Goal: Task Accomplishment & Management: Use online tool/utility

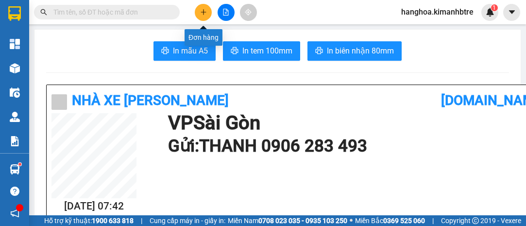
click at [207, 13] on button at bounding box center [203, 12] width 17 height 17
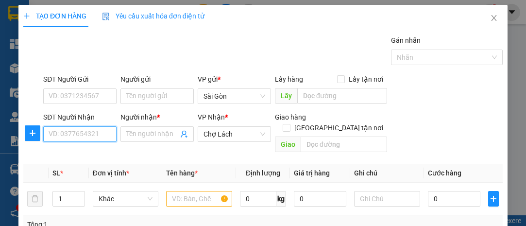
click at [92, 133] on input "SĐT Người Nhận" at bounding box center [79, 134] width 73 height 16
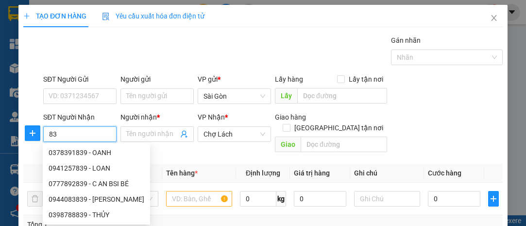
type input "8"
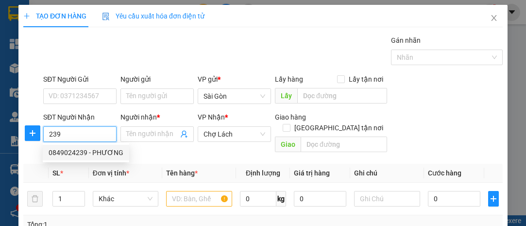
click at [93, 151] on div "0849024239 - PHƯƠNG" at bounding box center [86, 152] width 75 height 11
type input "0849024239"
type input "PHƯƠNG"
type input "6 KIẾT"
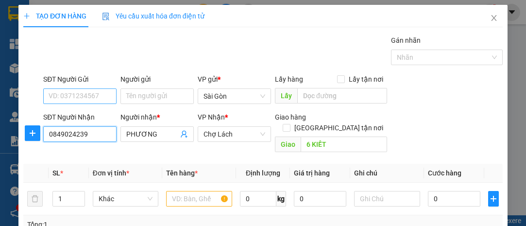
type input "0849024239"
click at [89, 94] on input "SĐT Người Gửi" at bounding box center [79, 96] width 73 height 16
click at [89, 93] on input "SĐT Người Gửi" at bounding box center [79, 96] width 73 height 16
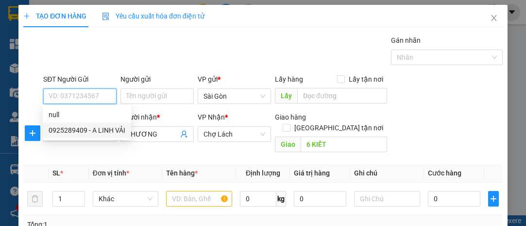
click at [106, 127] on div "0925289409 - A LINH VẢI" at bounding box center [87, 130] width 77 height 11
type input "0925289409"
type input "A LINH VẢI"
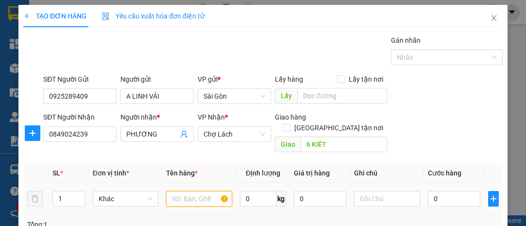
click at [189, 191] on input "text" at bounding box center [199, 199] width 66 height 16
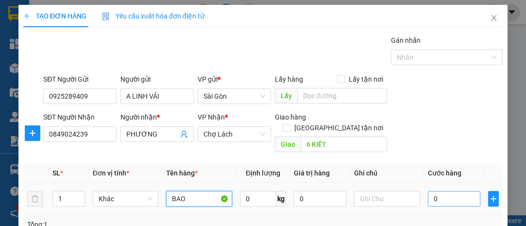
type input "BAO"
click at [439, 191] on input "0" at bounding box center [454, 199] width 52 height 16
type input "6"
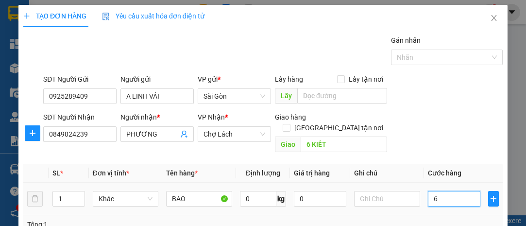
type input "60"
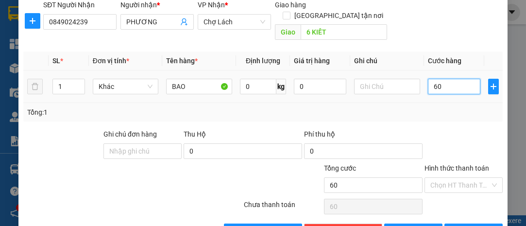
scroll to position [132, 0]
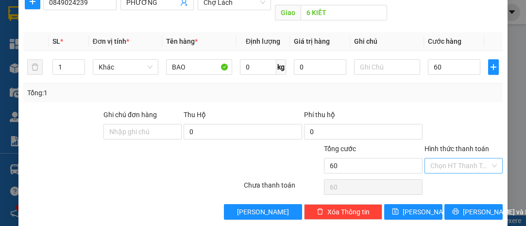
type input "60.000"
click at [467, 158] on input "Hình thức thanh toán" at bounding box center [460, 165] width 60 height 15
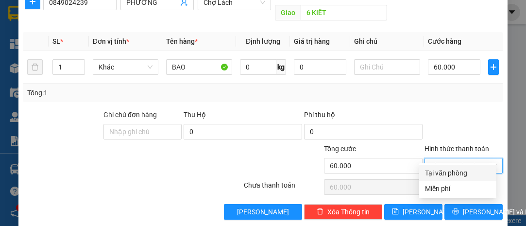
click at [469, 170] on div "Tại văn phòng" at bounding box center [458, 173] width 66 height 11
type input "0"
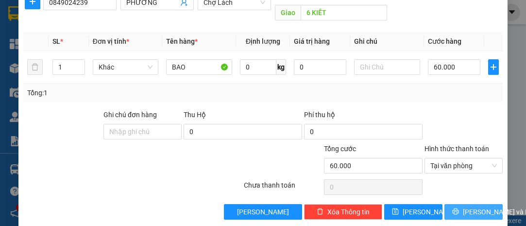
click at [470, 206] on span "[PERSON_NAME] và In" at bounding box center [497, 211] width 68 height 11
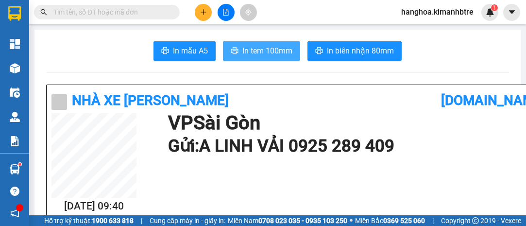
click at [274, 54] on span "In tem 100mm" at bounding box center [267, 51] width 50 height 12
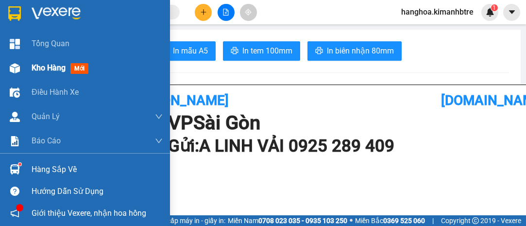
click at [41, 64] on span "Kho hàng" at bounding box center [49, 67] width 34 height 9
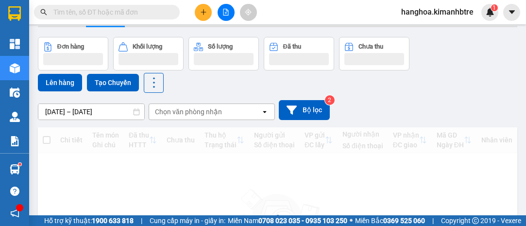
scroll to position [44, 0]
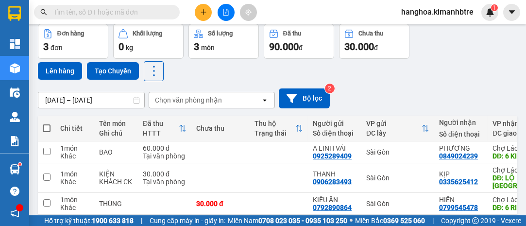
click at [48, 125] on span at bounding box center [47, 128] width 8 height 8
click at [47, 123] on input "checkbox" at bounding box center [47, 123] width 0 height 0
checkbox input "true"
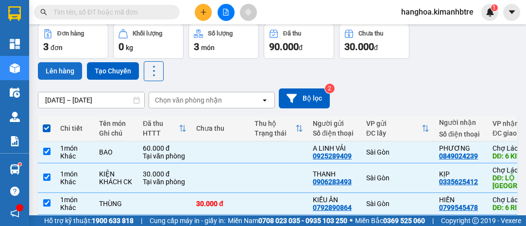
click at [51, 72] on button "Lên hàng" at bounding box center [60, 70] width 44 height 17
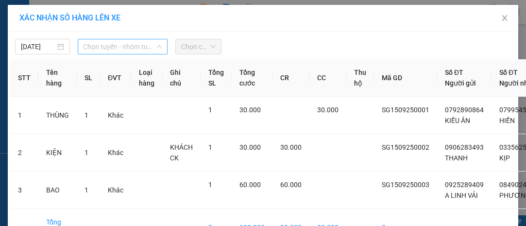
click at [92, 44] on span "Chọn tuyến - nhóm tuyến" at bounding box center [123, 46] width 79 height 15
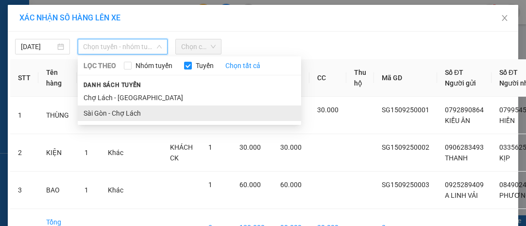
click at [132, 110] on li "Sài Gòn - Chợ Lách" at bounding box center [189, 113] width 223 height 16
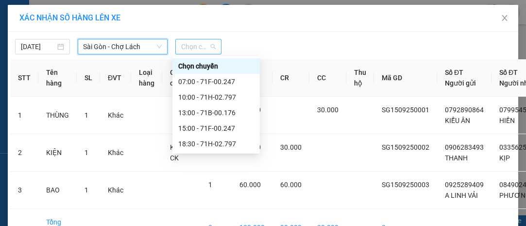
click at [186, 48] on span "Chọn chuyến" at bounding box center [198, 46] width 34 height 15
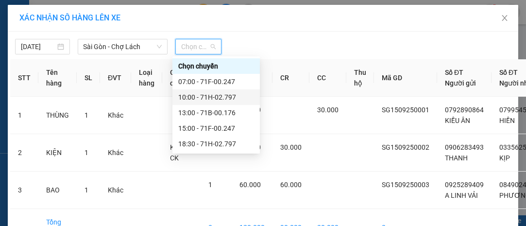
click at [215, 97] on div "10:00 - 71H-02.797" at bounding box center [216, 97] width 76 height 11
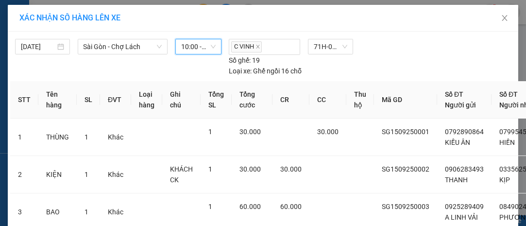
scroll to position [102, 0]
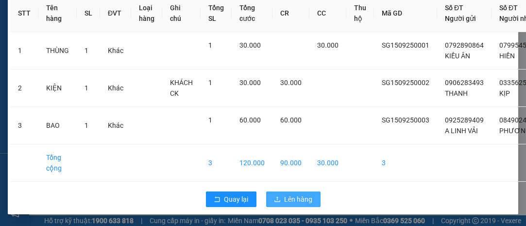
click at [293, 194] on span "Lên hàng" at bounding box center [299, 199] width 28 height 11
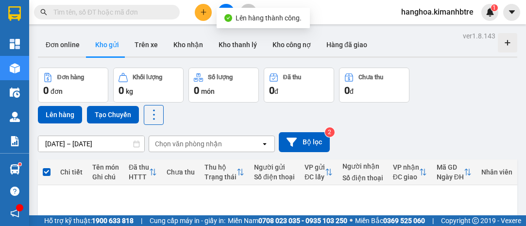
click at [228, 6] on button at bounding box center [226, 12] width 17 height 17
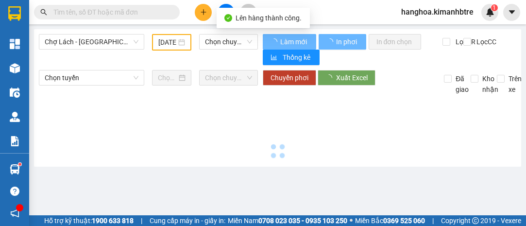
type input "[DATE]"
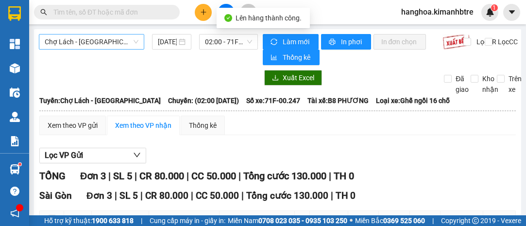
click at [124, 43] on span "Chợ Lách - [GEOGRAPHIC_DATA]" at bounding box center [92, 41] width 94 height 15
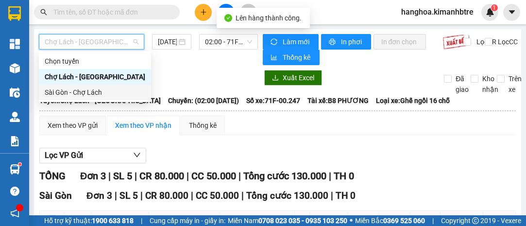
click at [120, 89] on div "Sài Gòn - Chợ Lách" at bounding box center [95, 92] width 101 height 11
type input "[DATE]"
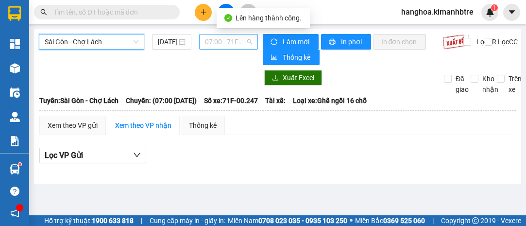
click at [226, 46] on span "07:00 - 71F-00.247" at bounding box center [228, 41] width 47 height 15
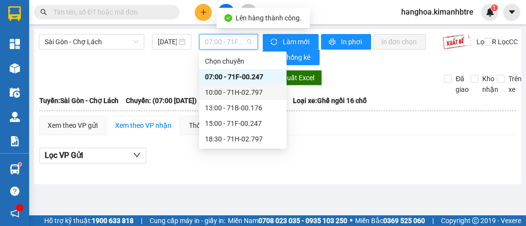
click at [233, 93] on div "10:00 - 71H-02.797" at bounding box center [243, 92] width 76 height 11
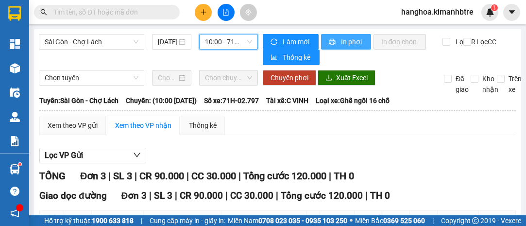
click at [344, 42] on span "In phơi" at bounding box center [352, 41] width 22 height 11
click at [343, 44] on span "In phơi" at bounding box center [352, 41] width 22 height 11
